Goal: Transaction & Acquisition: Book appointment/travel/reservation

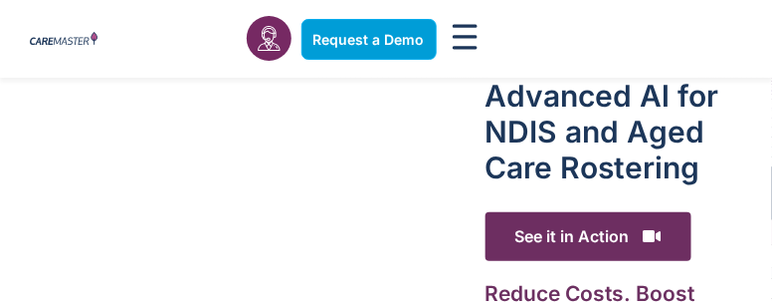
click at [334, 33] on span "Request a Demo" at bounding box center [369, 39] width 111 height 17
click at [334, 34] on span "Request a Demo" at bounding box center [369, 39] width 111 height 17
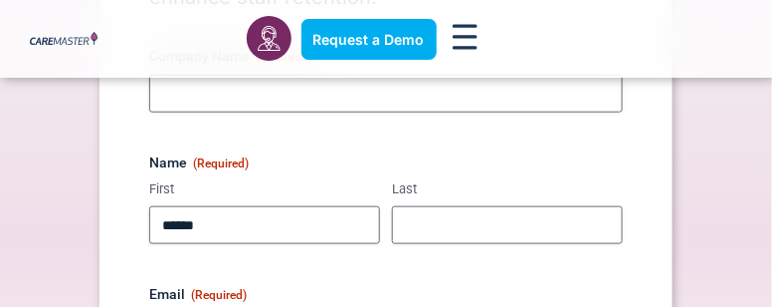
type input "******"
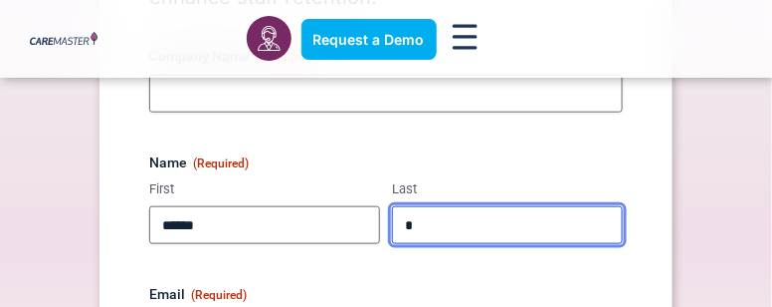
type input "*"
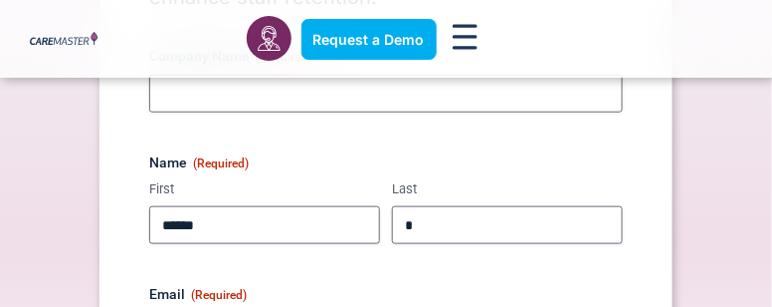
click at [65, 261] on div "Request a Demo Connect with our team to discover ways to optimise your operatio…" at bounding box center [386, 257] width 772 height 912
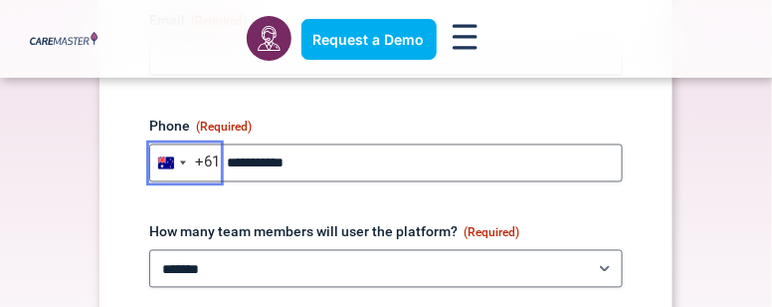
scroll to position [577, 0]
